Goal: Check status: Check status

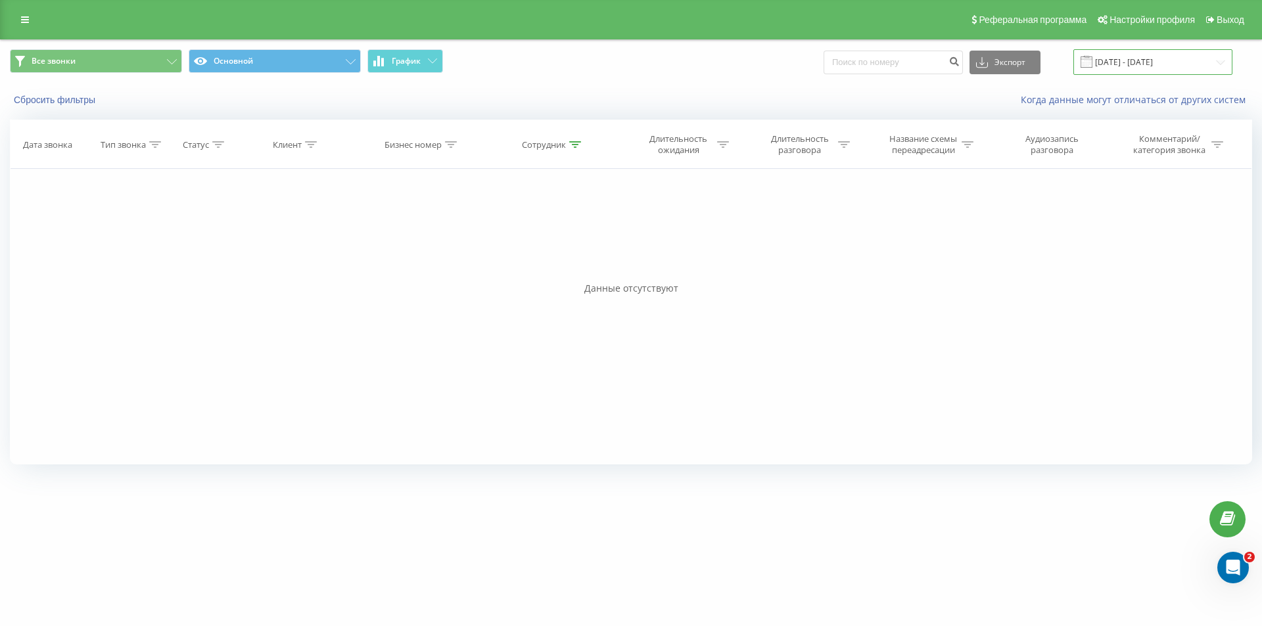
click at [1186, 57] on input "[DATE] - [DATE]" at bounding box center [1152, 62] width 159 height 26
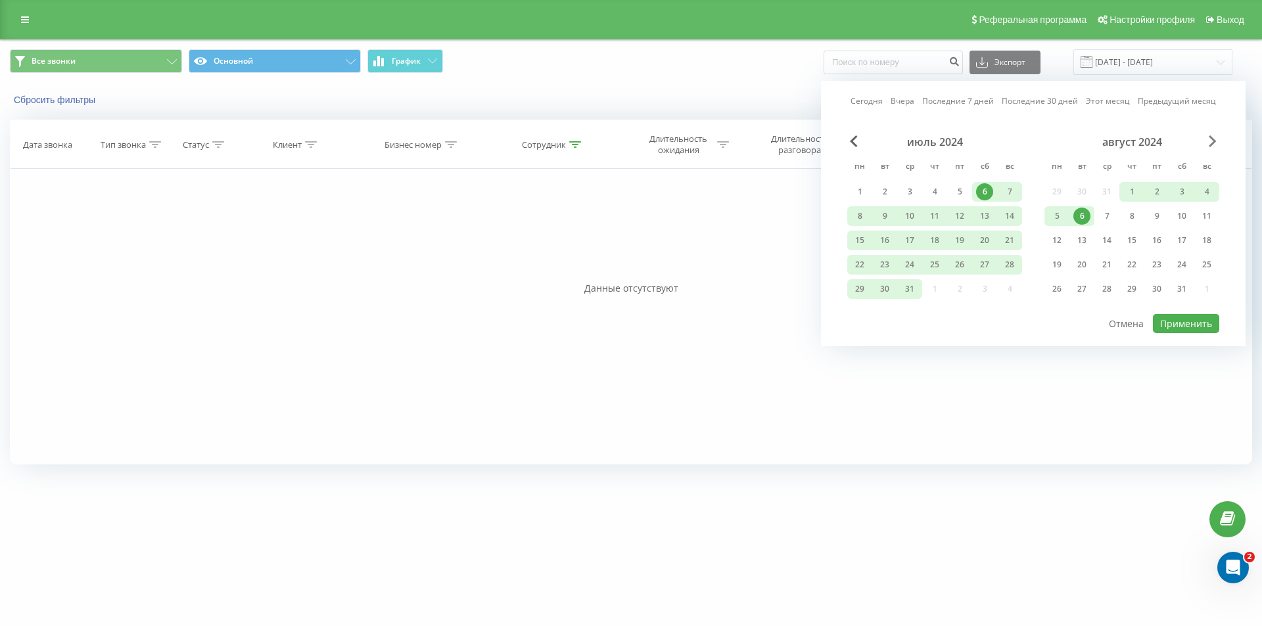
click at [1215, 142] on span "Next Month" at bounding box center [1213, 141] width 8 height 12
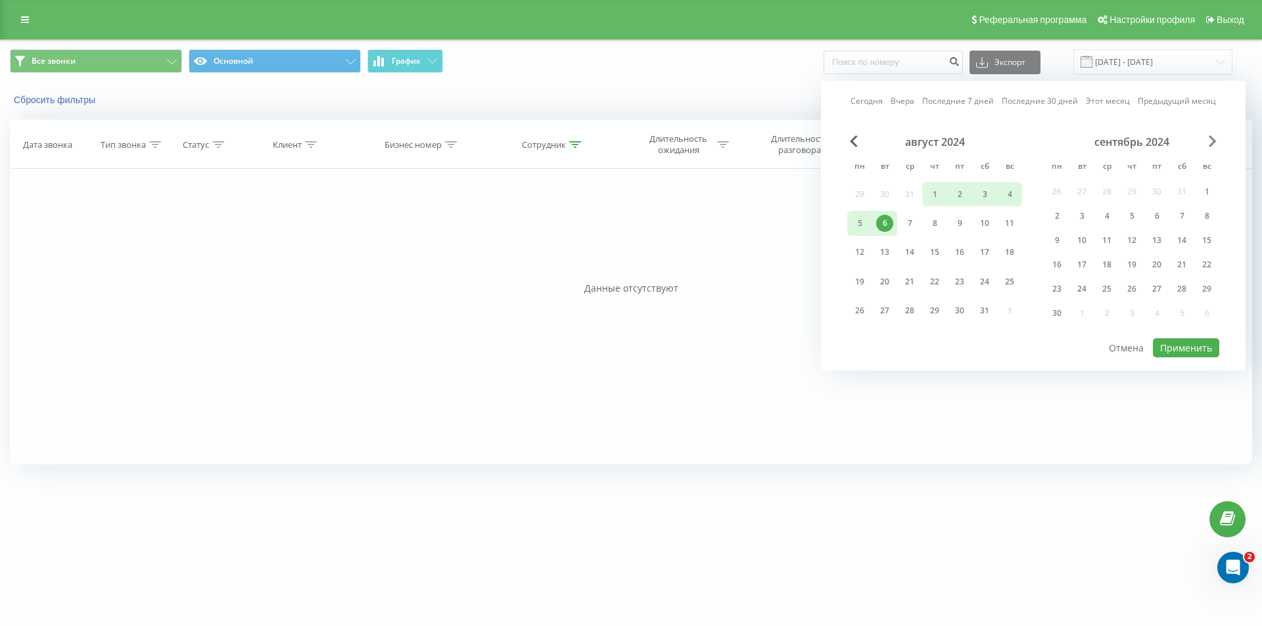
click at [1215, 142] on span "Next Month" at bounding box center [1213, 141] width 8 height 12
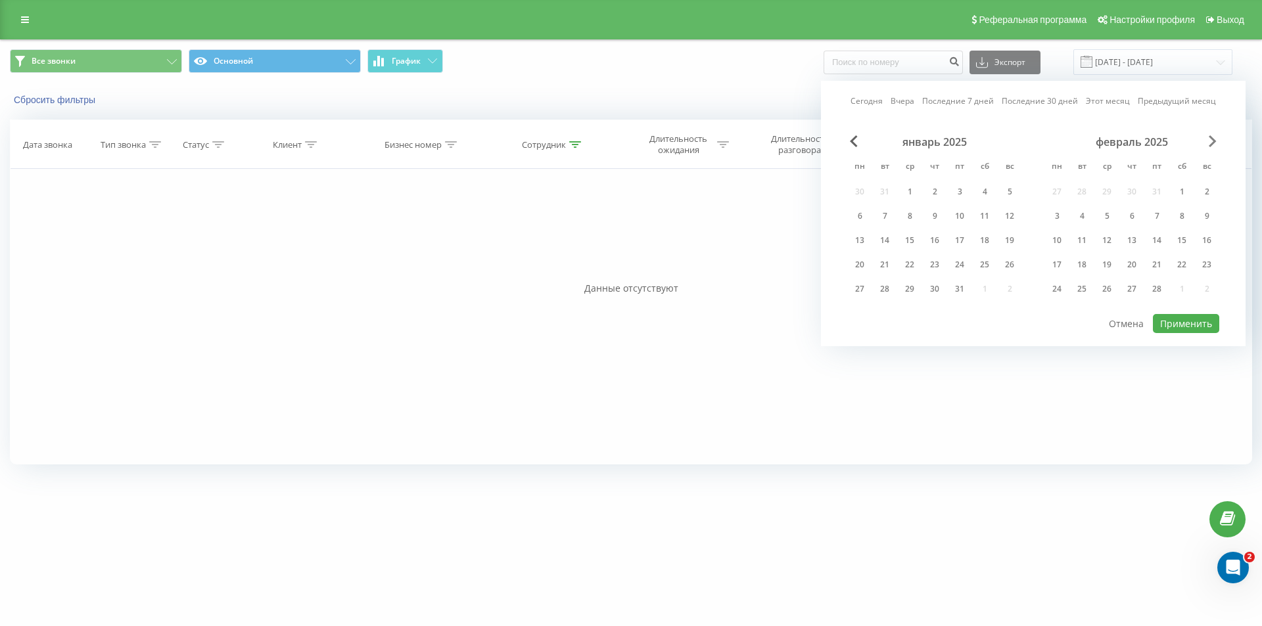
click at [1215, 142] on span "Next Month" at bounding box center [1213, 141] width 8 height 12
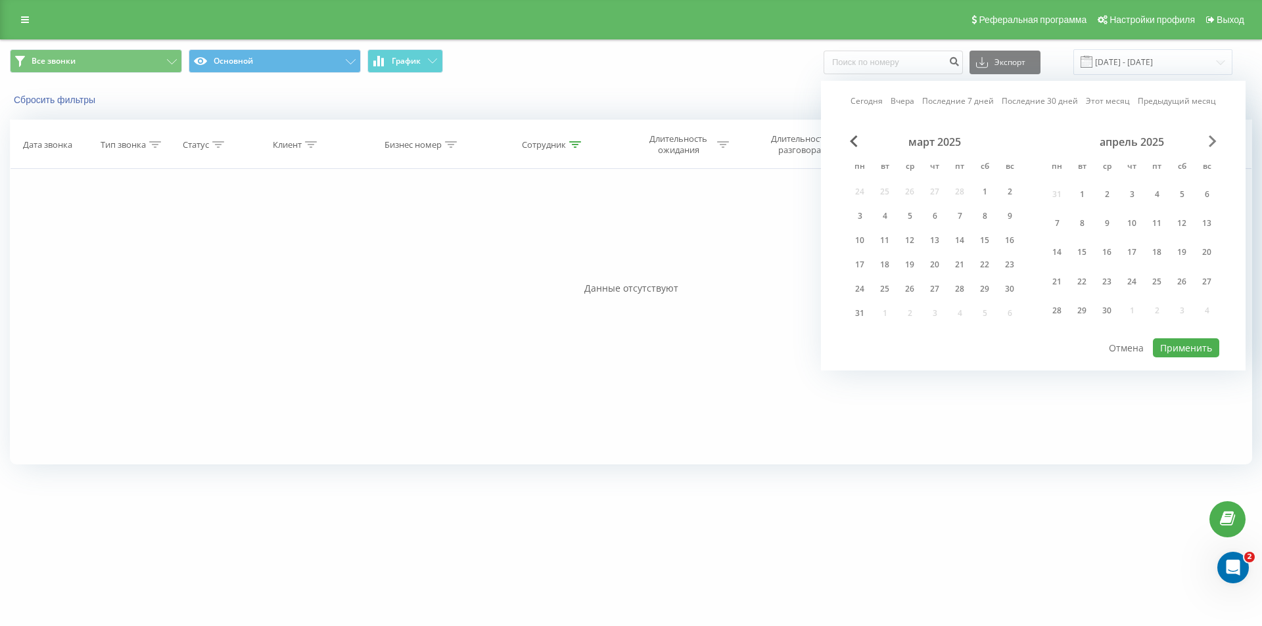
click at [1215, 142] on span "Next Month" at bounding box center [1213, 141] width 8 height 12
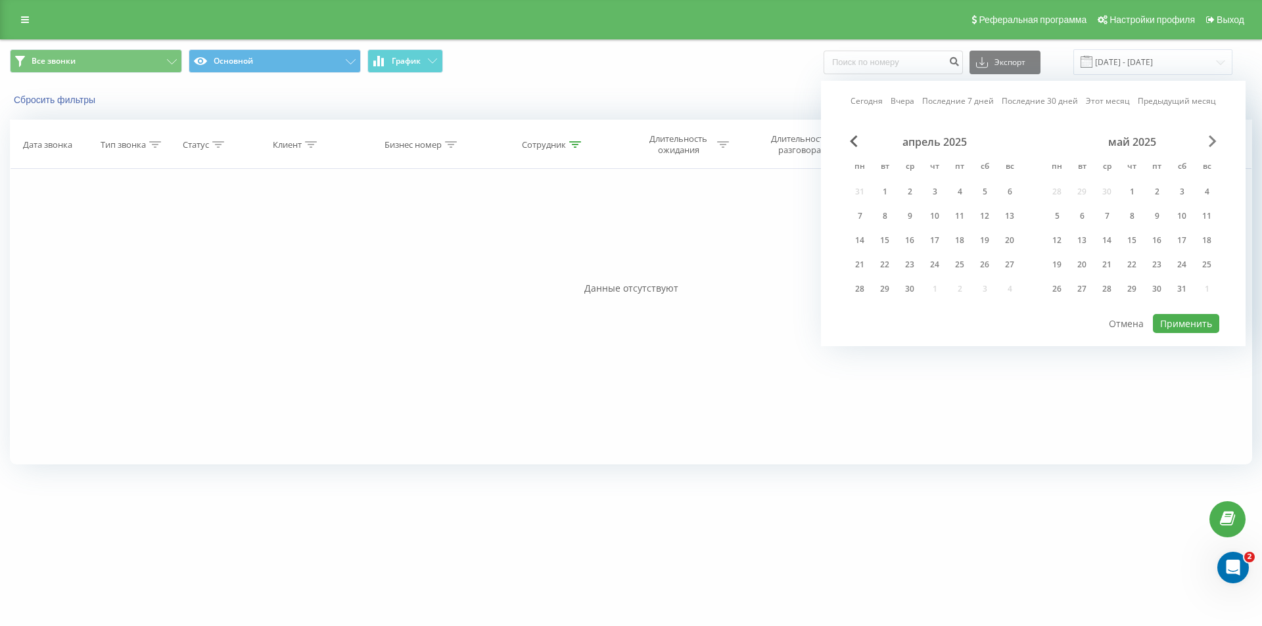
click at [1215, 142] on span "Next Month" at bounding box center [1213, 141] width 8 height 12
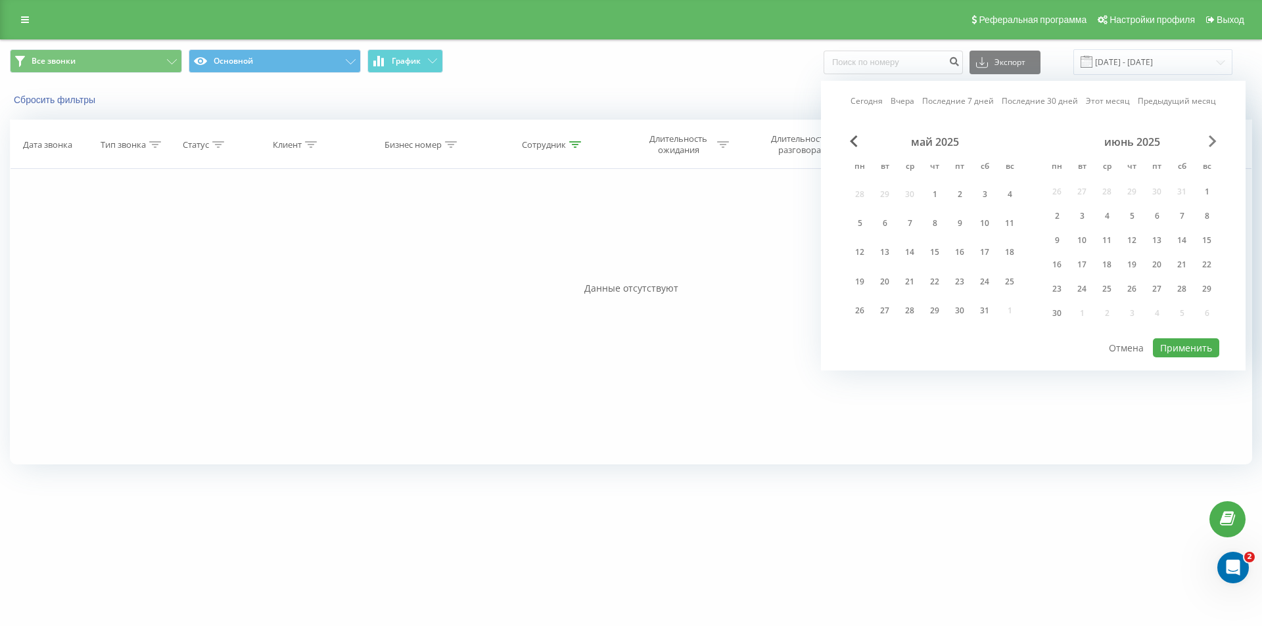
click at [1215, 142] on span "Next Month" at bounding box center [1213, 141] width 8 height 12
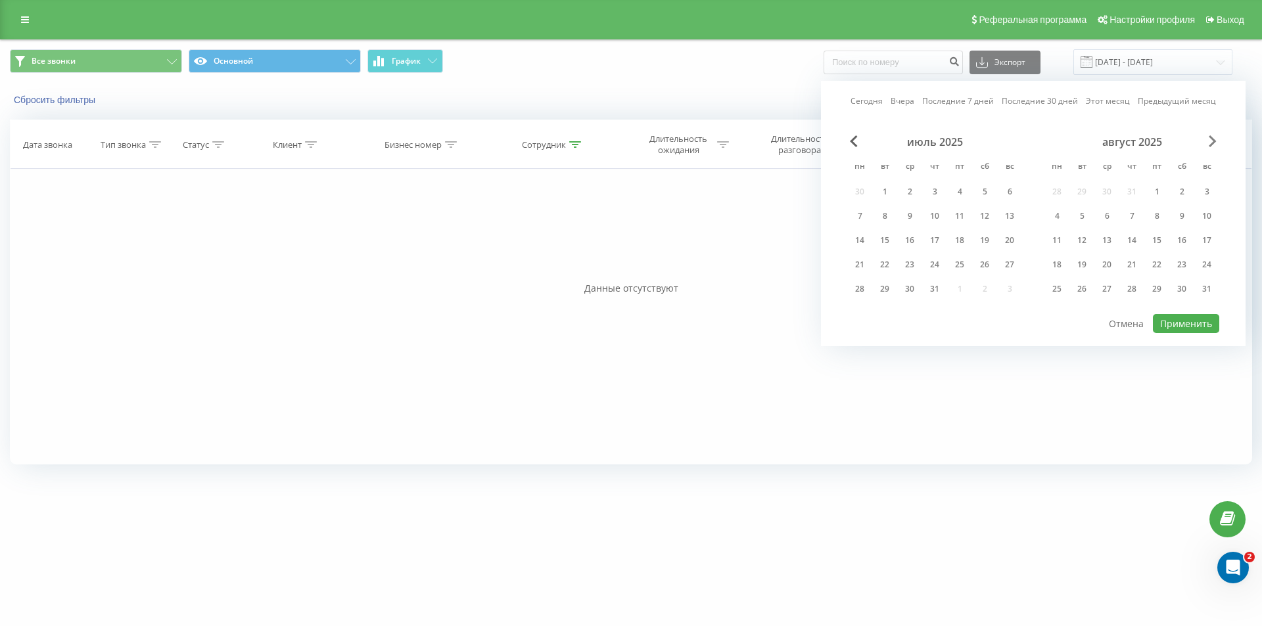
click at [1215, 142] on span "Next Month" at bounding box center [1213, 141] width 8 height 12
click at [963, 241] on div "19" at bounding box center [959, 240] width 17 height 17
click at [1163, 327] on button "Применить" at bounding box center [1186, 323] width 66 height 19
type input "[DATE] - [DATE]"
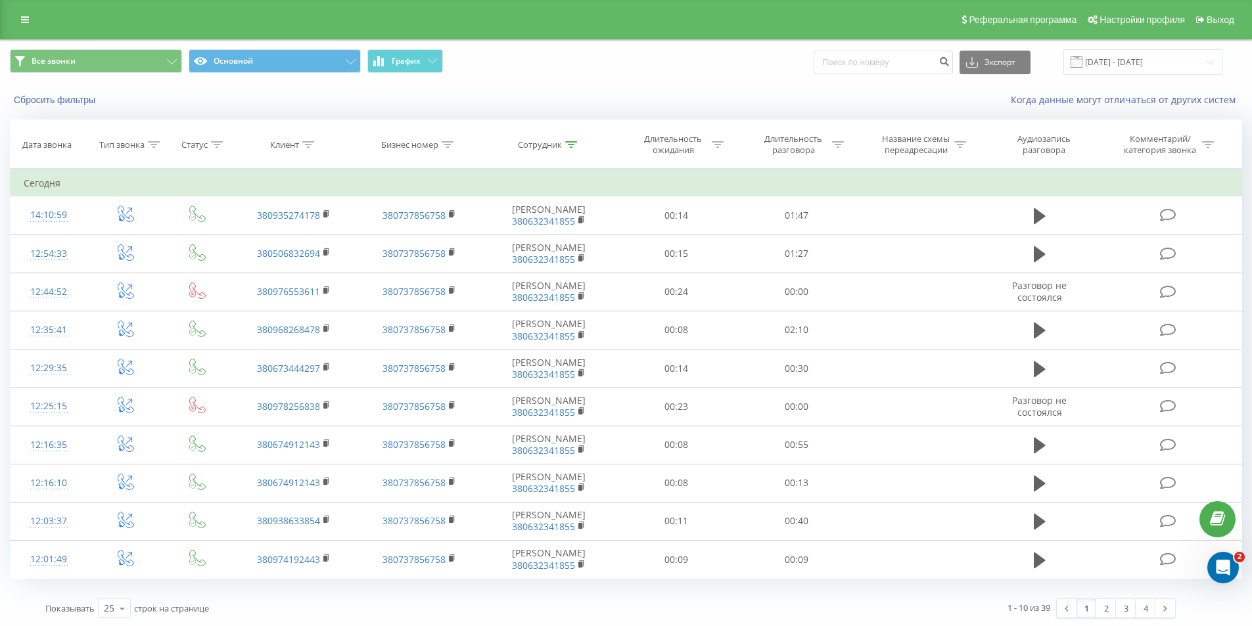
scroll to position [2, 0]
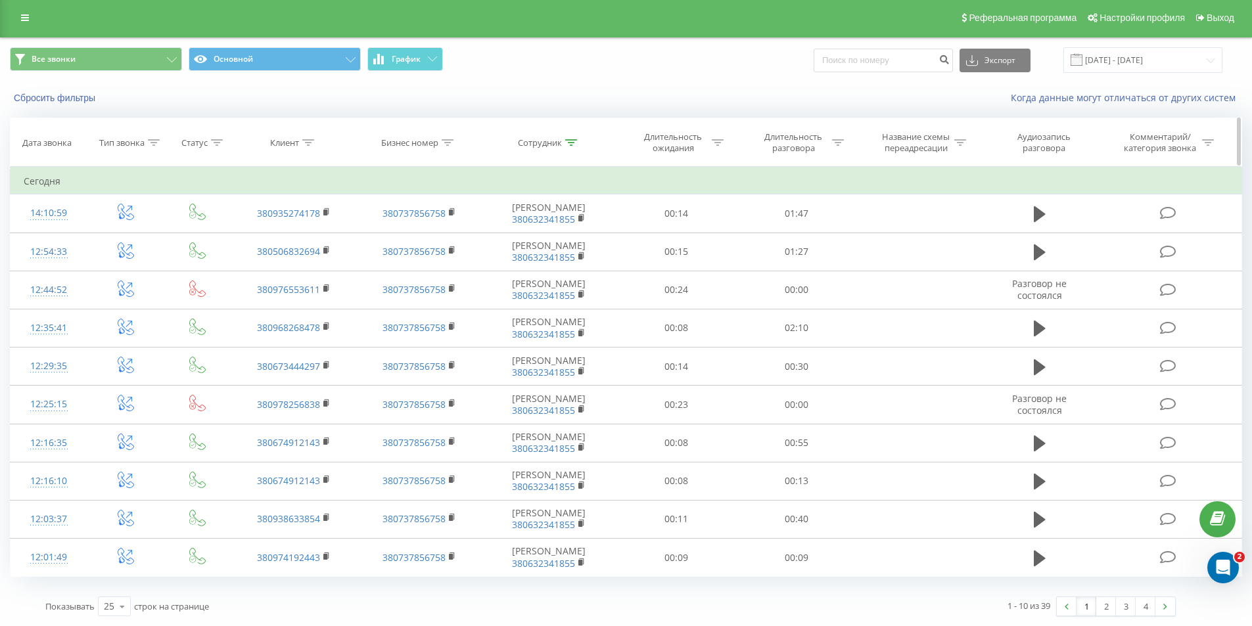
click at [565, 143] on icon at bounding box center [571, 142] width 12 height 7
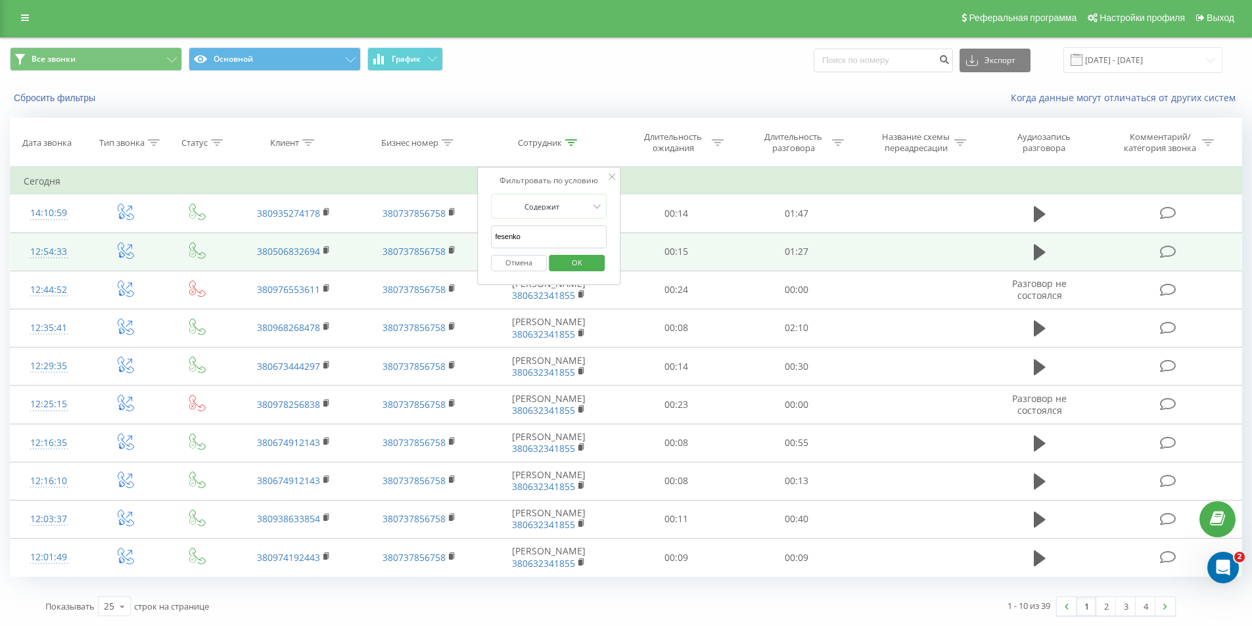
drag, startPoint x: 533, startPoint y: 233, endPoint x: 414, endPoint y: 236, distance: 119.0
click at [414, 238] on table "Фильтровать по условию Равно Введите значение Отмена OK Фильтровать по условию …" at bounding box center [626, 372] width 1232 height 410
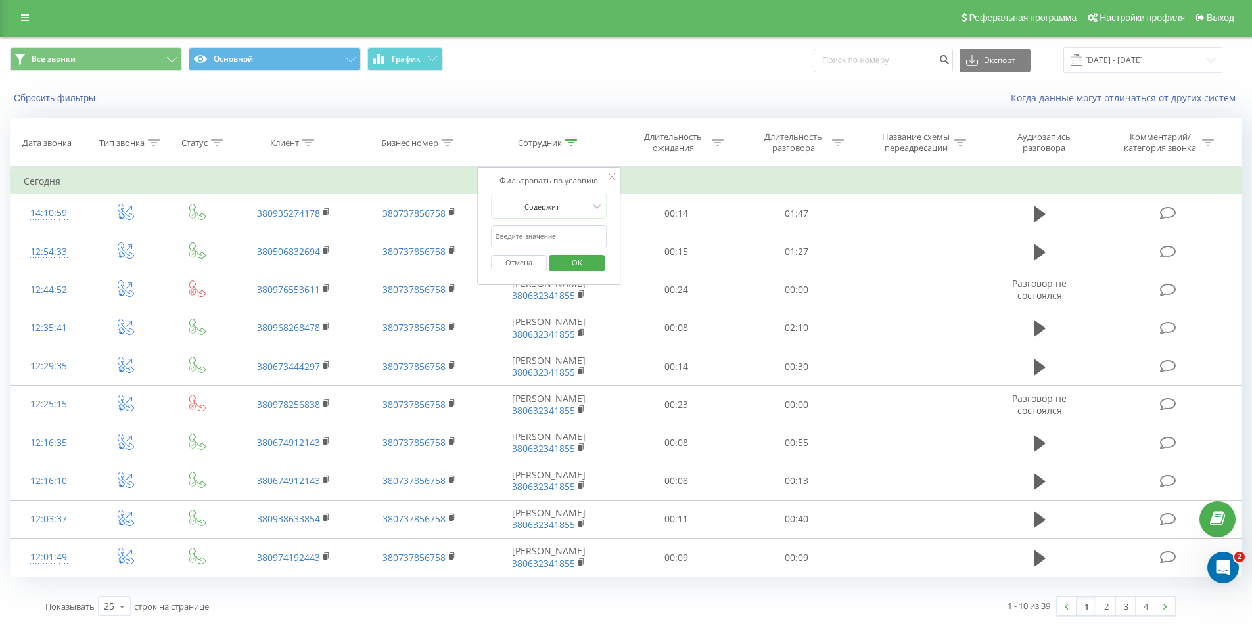
click at [511, 237] on input "text" at bounding box center [549, 236] width 116 height 23
type input "los"
click at [590, 263] on span "OK" at bounding box center [577, 262] width 37 height 20
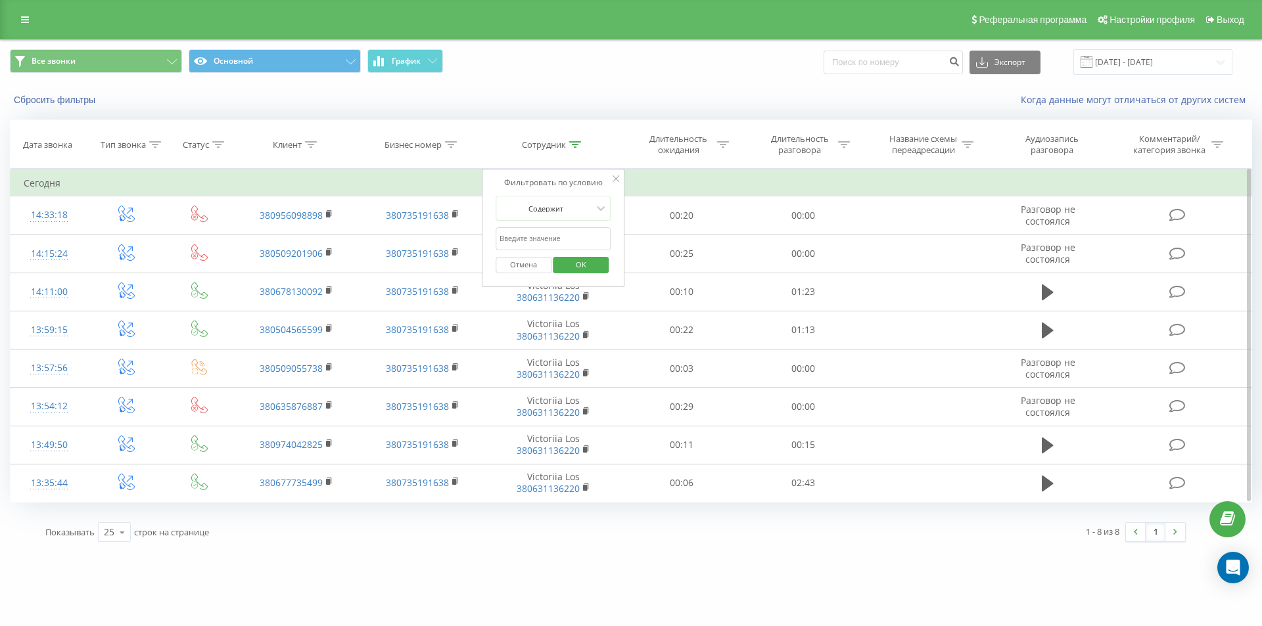
click at [517, 238] on input "text" at bounding box center [554, 238] width 116 height 23
type input "fesenko"
click at [595, 270] on span "OK" at bounding box center [581, 264] width 37 height 20
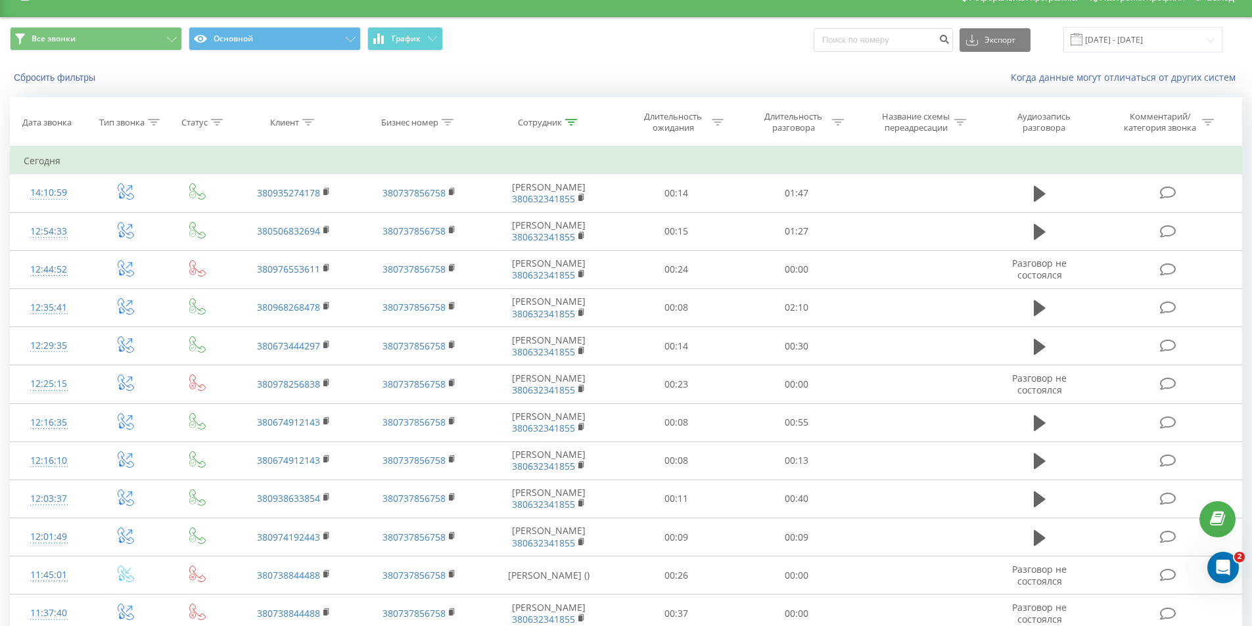
scroll to position [586, 0]
